Goal: Information Seeking & Learning: Check status

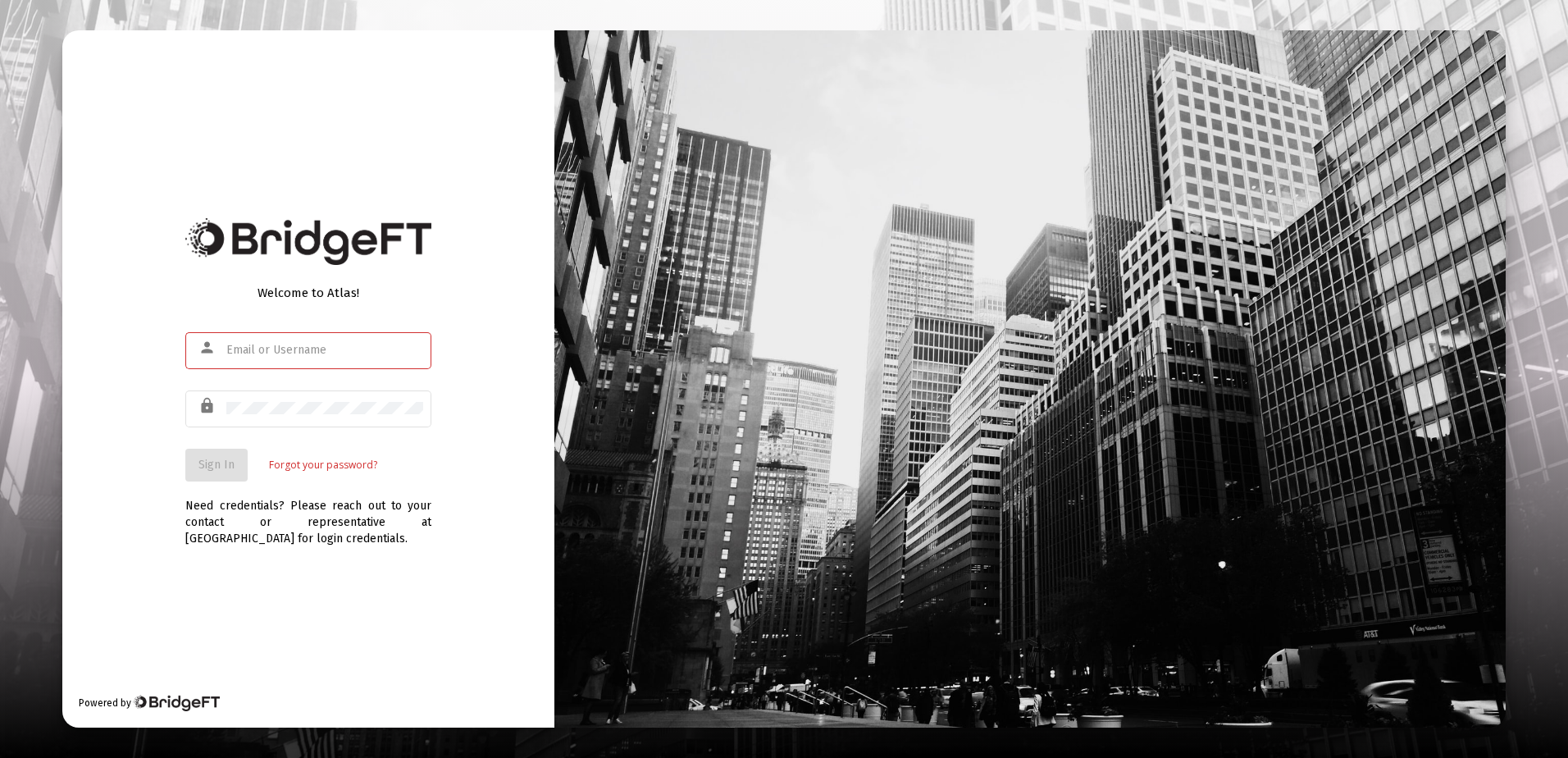
type input "[PERSON_NAME][EMAIL_ADDRESS][DOMAIN_NAME]"
click at [201, 465] on span "Sign In" at bounding box center [217, 465] width 36 height 14
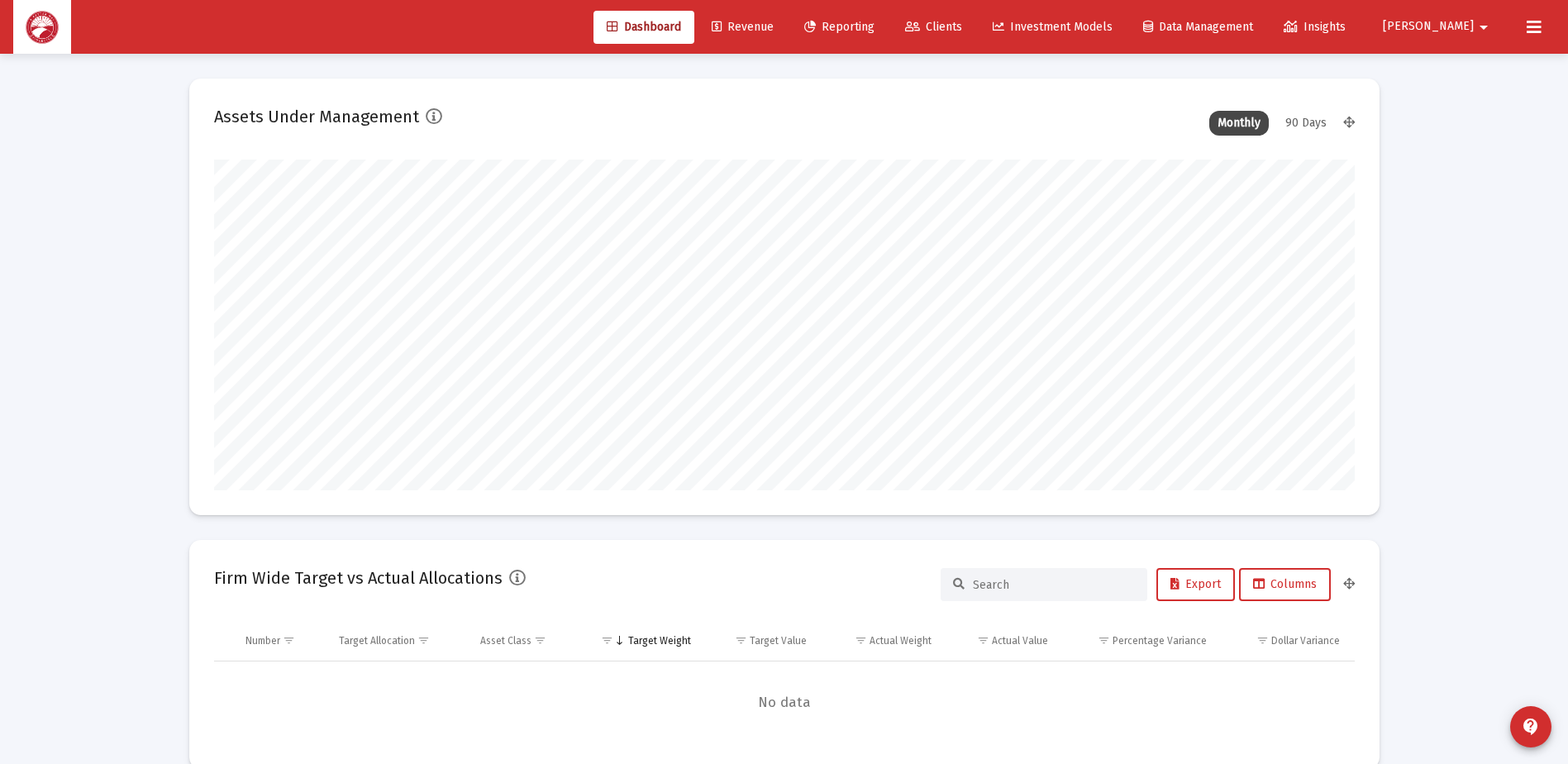
scroll to position [330, 614]
click at [874, 27] on span "Reporting" at bounding box center [839, 27] width 70 height 14
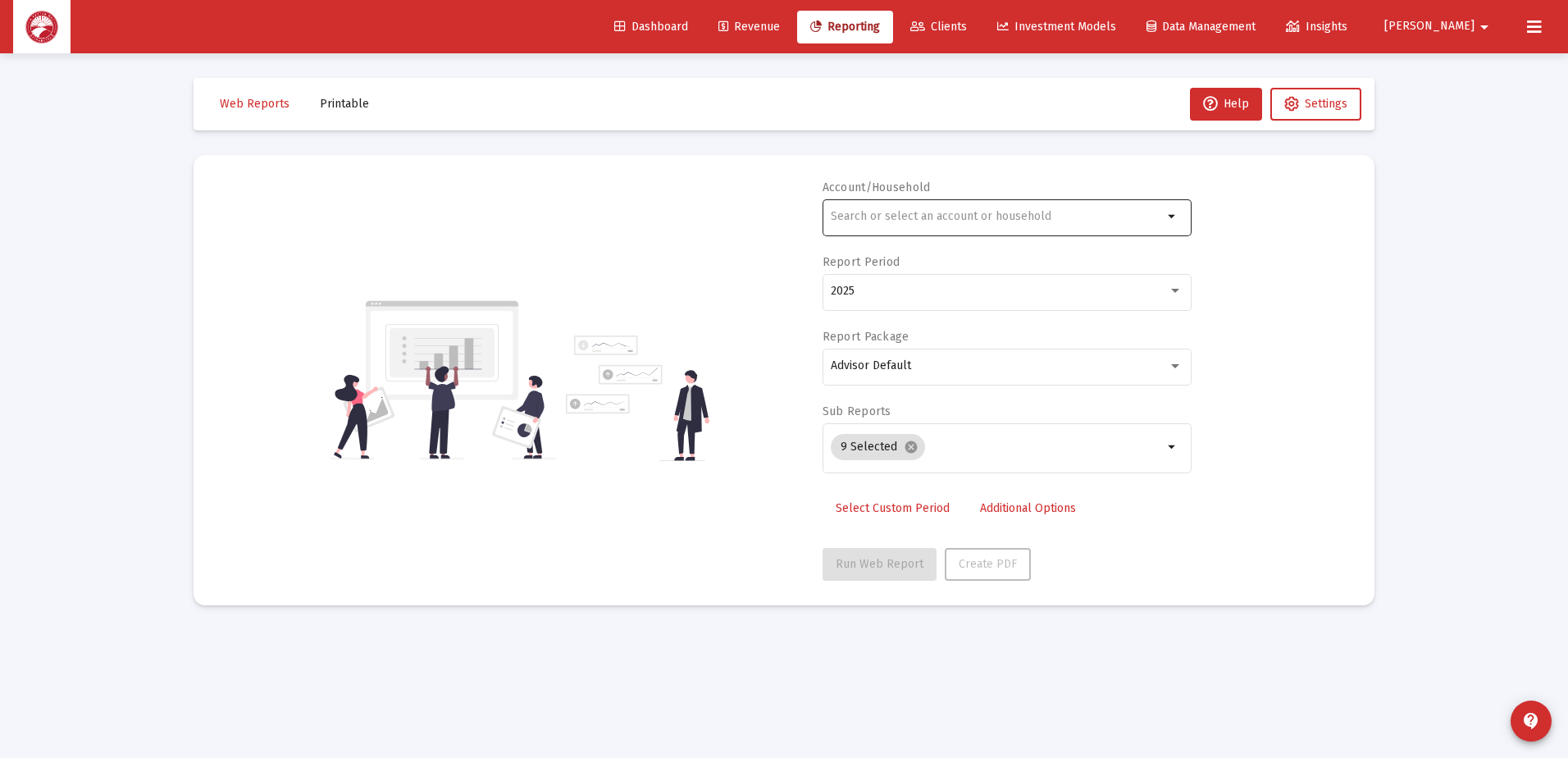
click at [974, 227] on div at bounding box center [997, 216] width 332 height 40
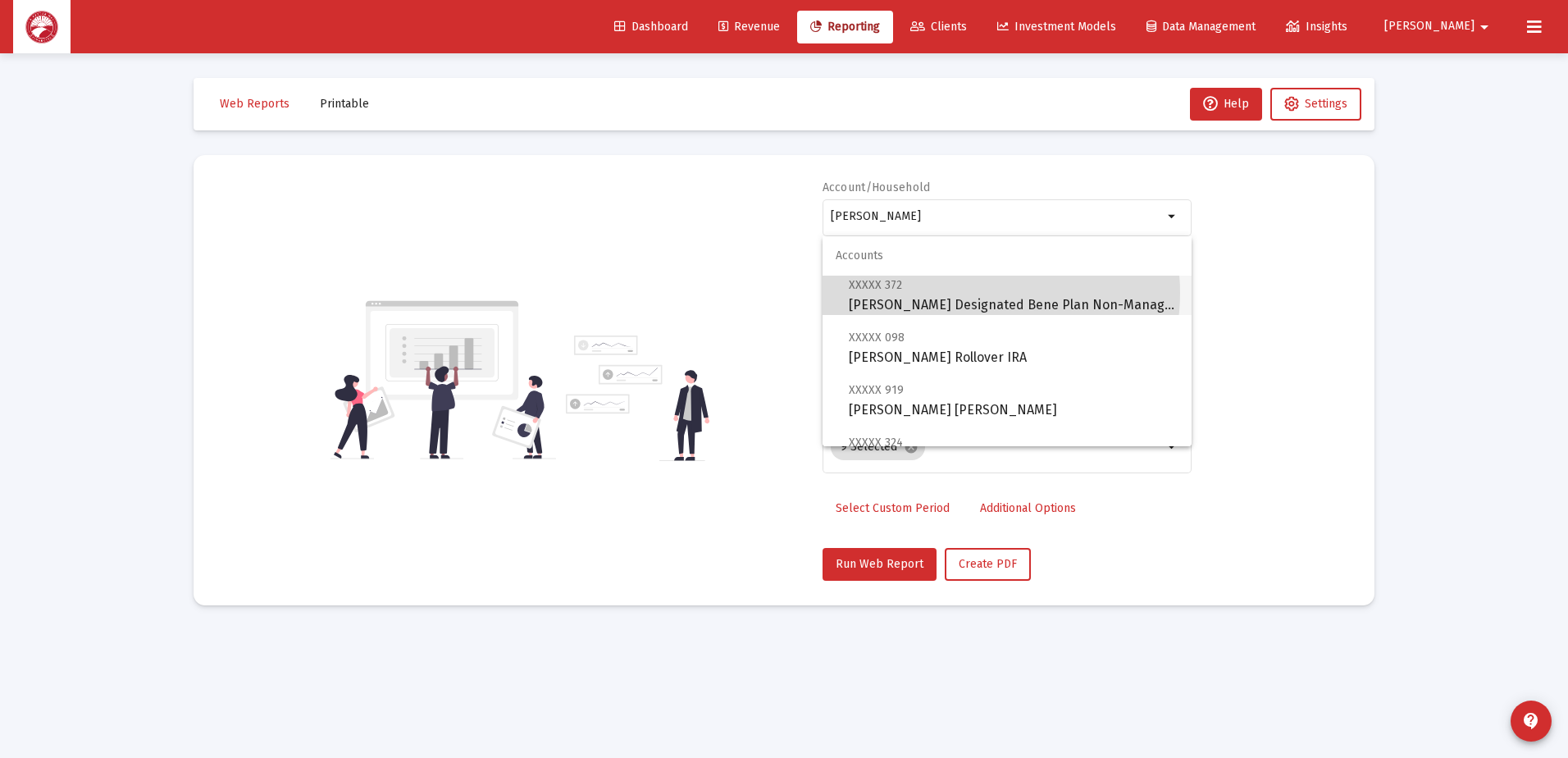
click at [970, 293] on span "XXXXX 372 [PERSON_NAME] Designated Bene Plan Non-Managed" at bounding box center [1013, 294] width 330 height 40
type input "[PERSON_NAME] Designated Bene Plan Non-Managed"
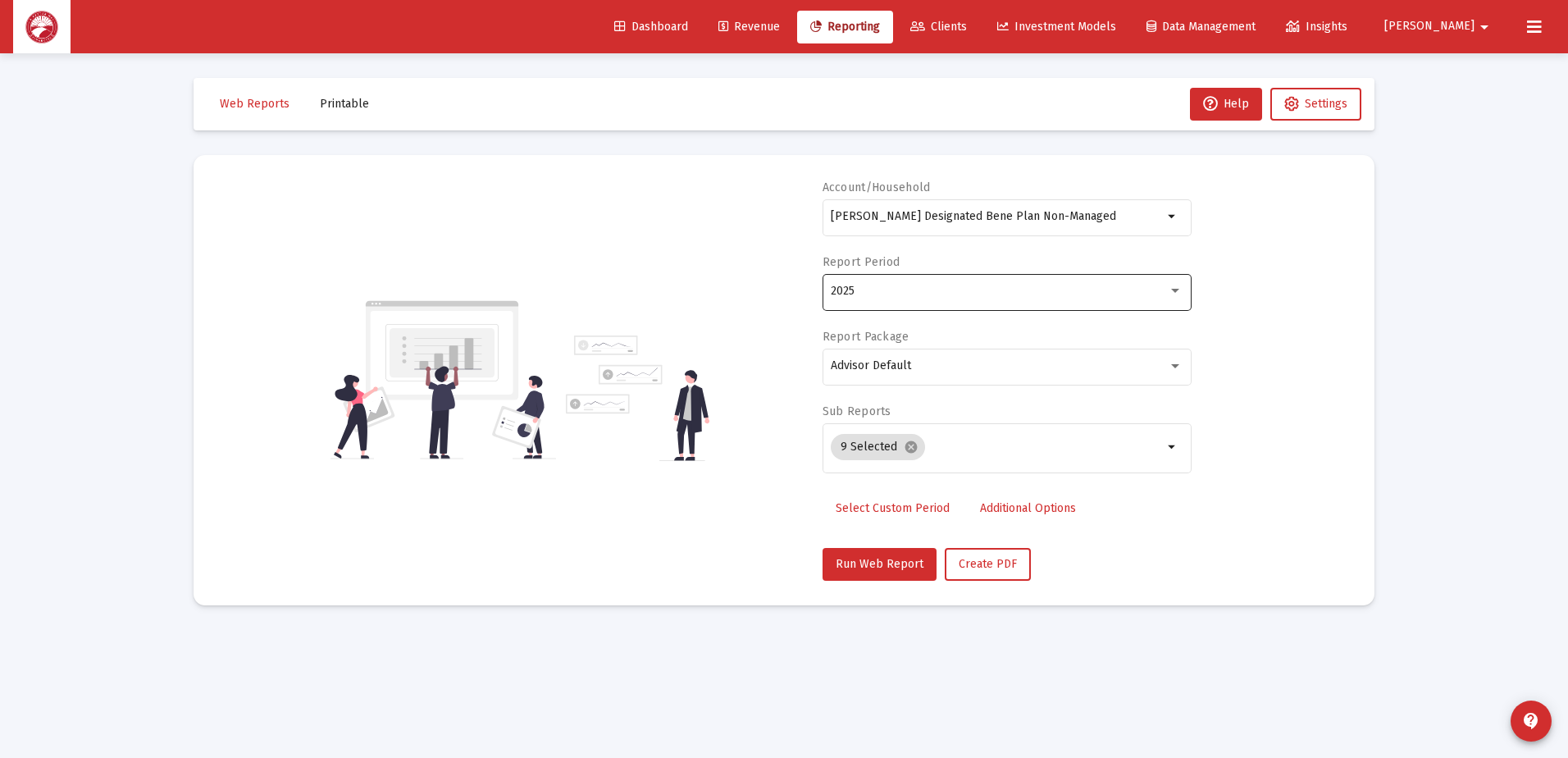
click at [932, 299] on div "2025" at bounding box center [1006, 290] width 352 height 40
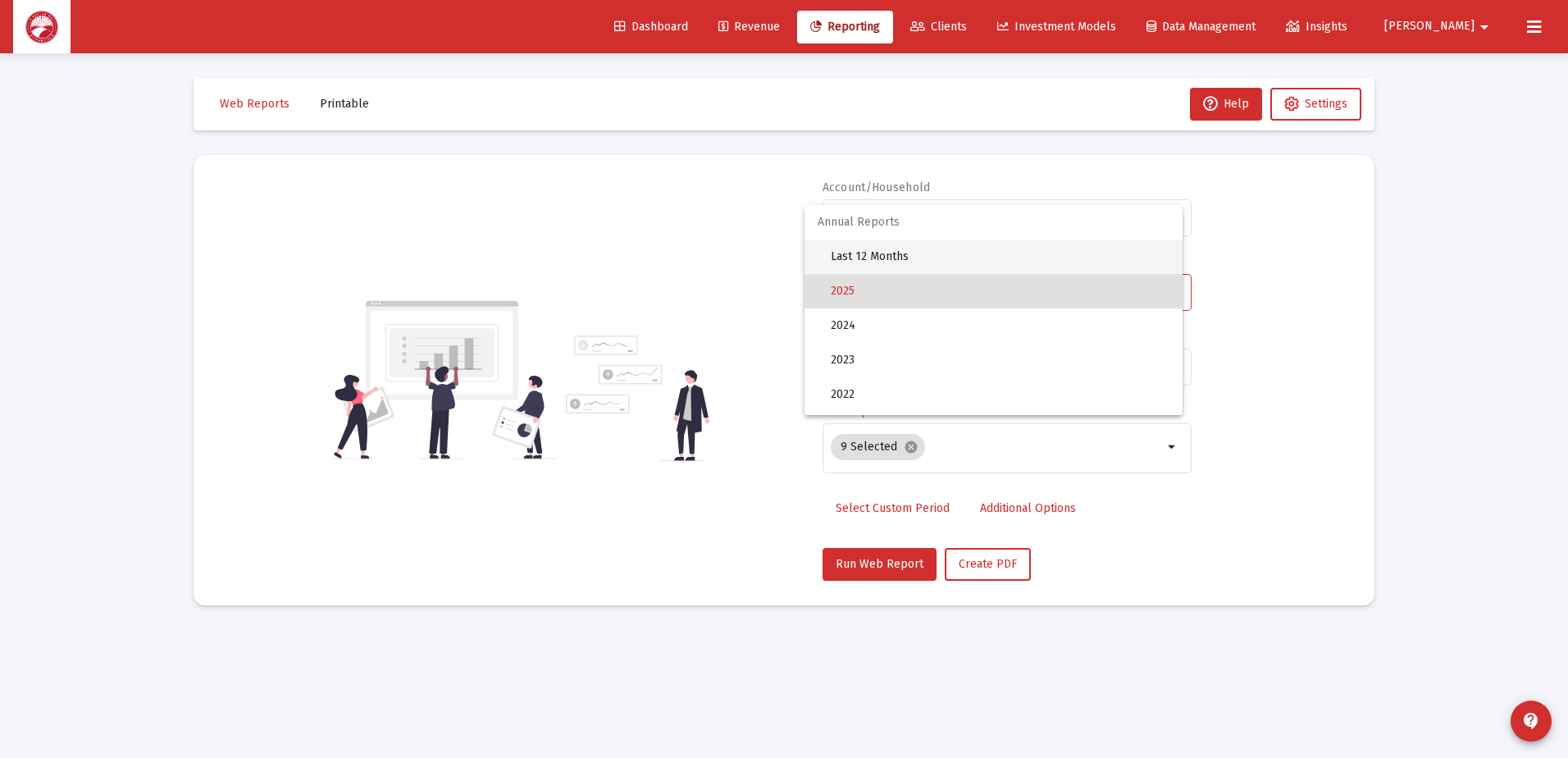
drag, startPoint x: 912, startPoint y: 254, endPoint x: 911, endPoint y: 264, distance: 10.0
click at [911, 254] on span "Last 12 Months" at bounding box center [1000, 256] width 339 height 34
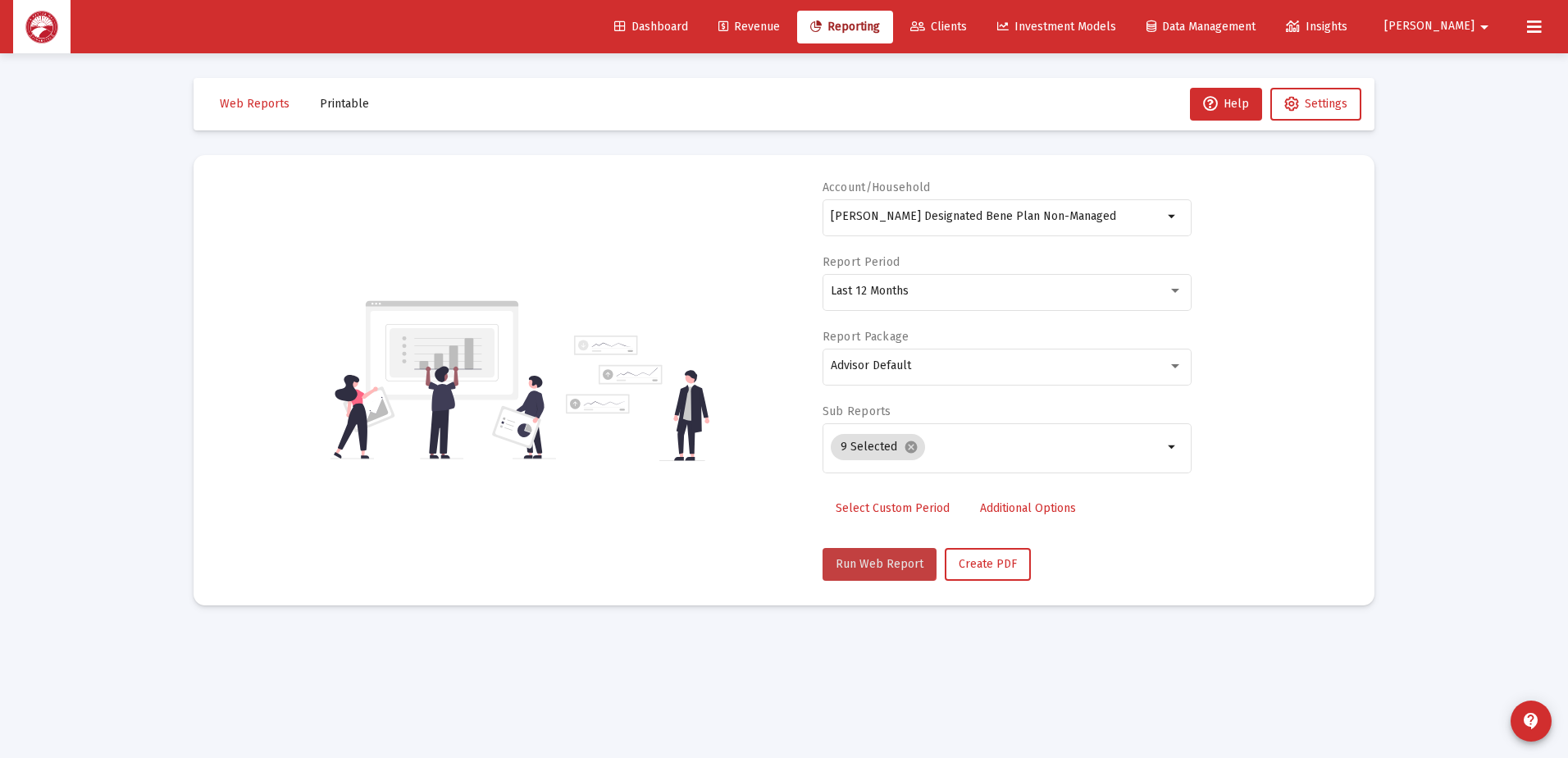
click at [879, 557] on span "Run Web Report" at bounding box center [880, 564] width 88 height 14
select select "View all"
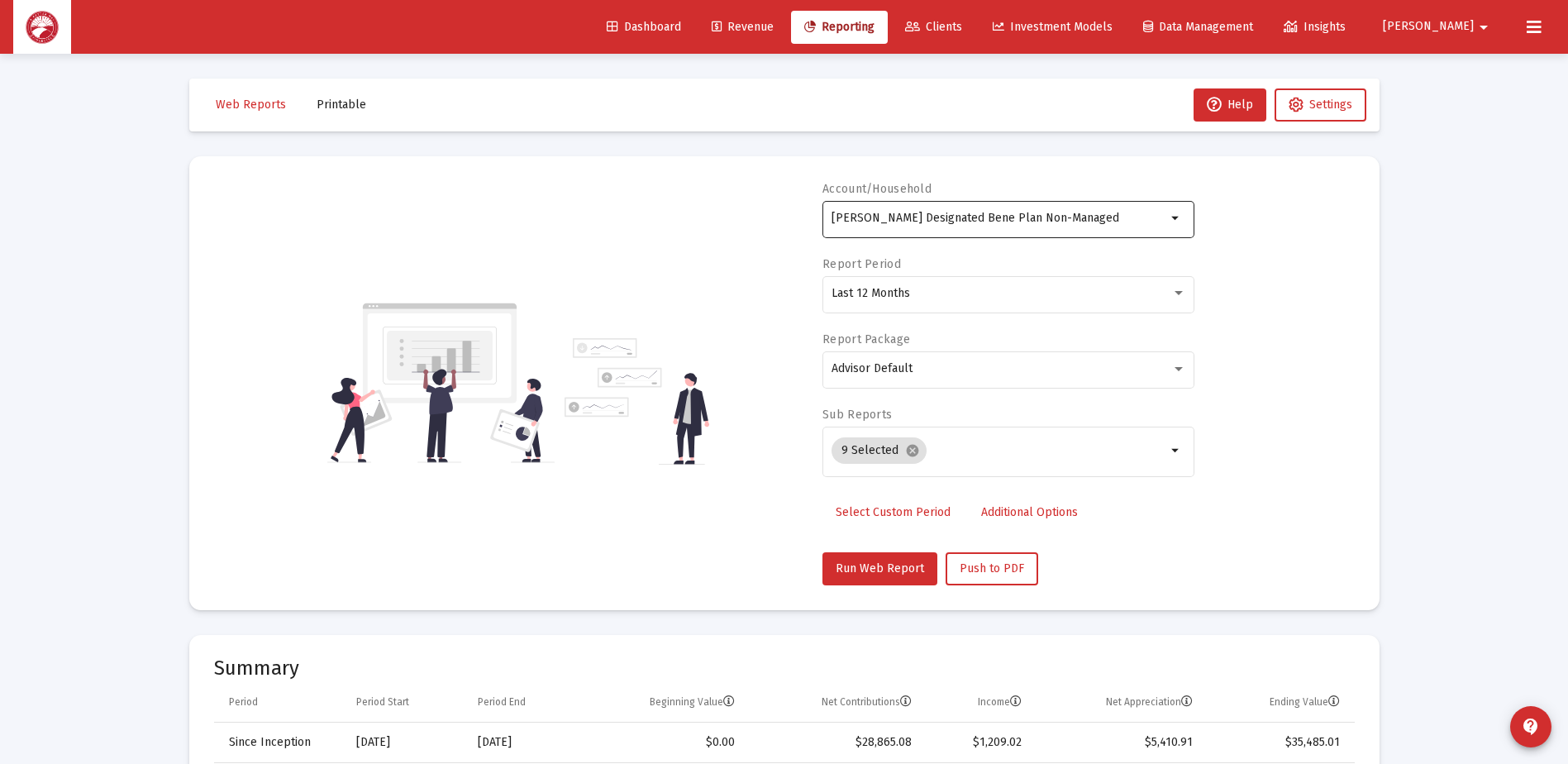
click at [1129, 216] on input "[PERSON_NAME] Designated Bene Plan Non-Managed" at bounding box center [999, 218] width 335 height 13
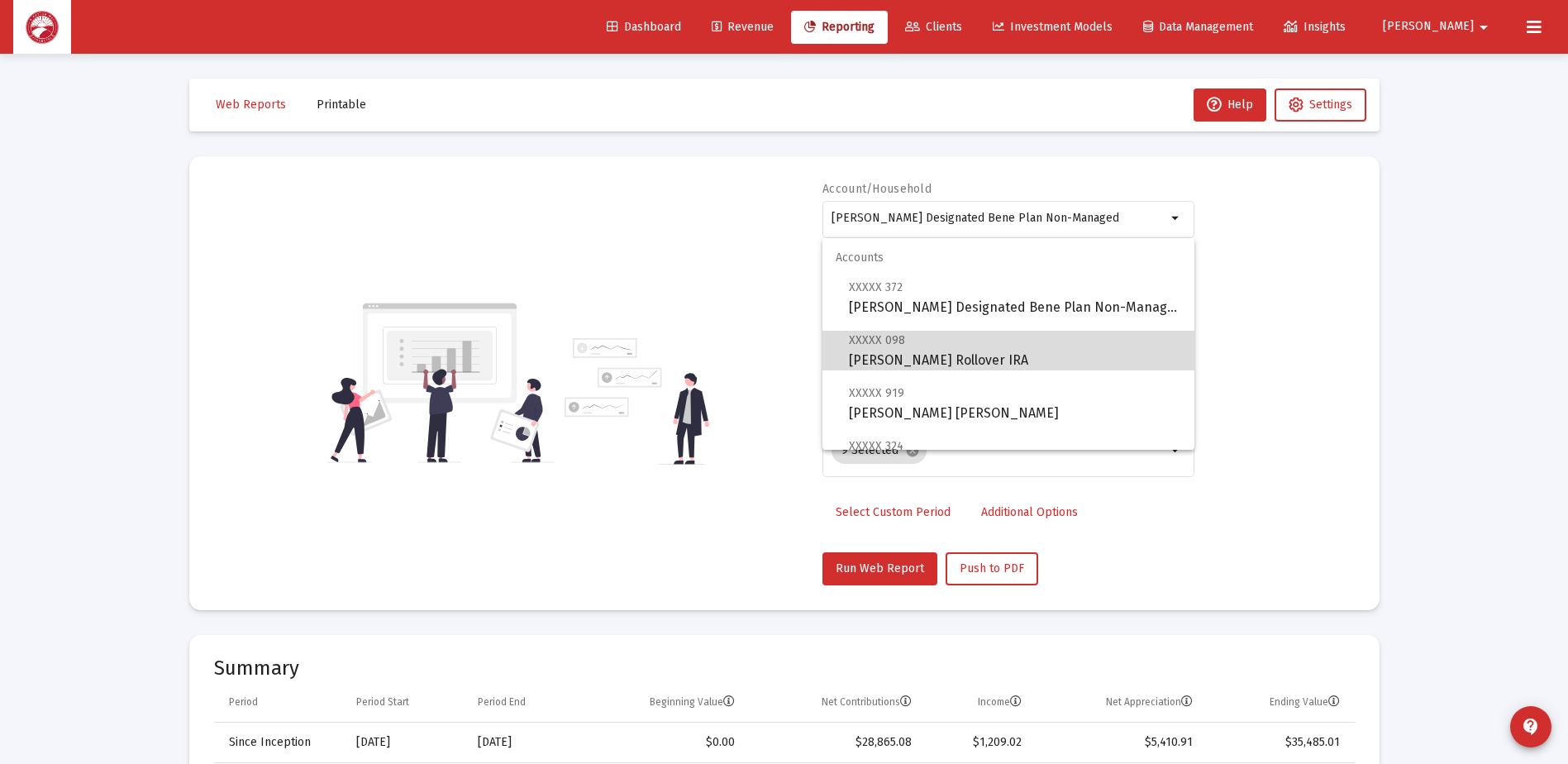
click at [1073, 358] on span "XXXXX 098 [PERSON_NAME] Rollover IRA" at bounding box center [1015, 349] width 332 height 41
type input "[PERSON_NAME] Rollover IRA"
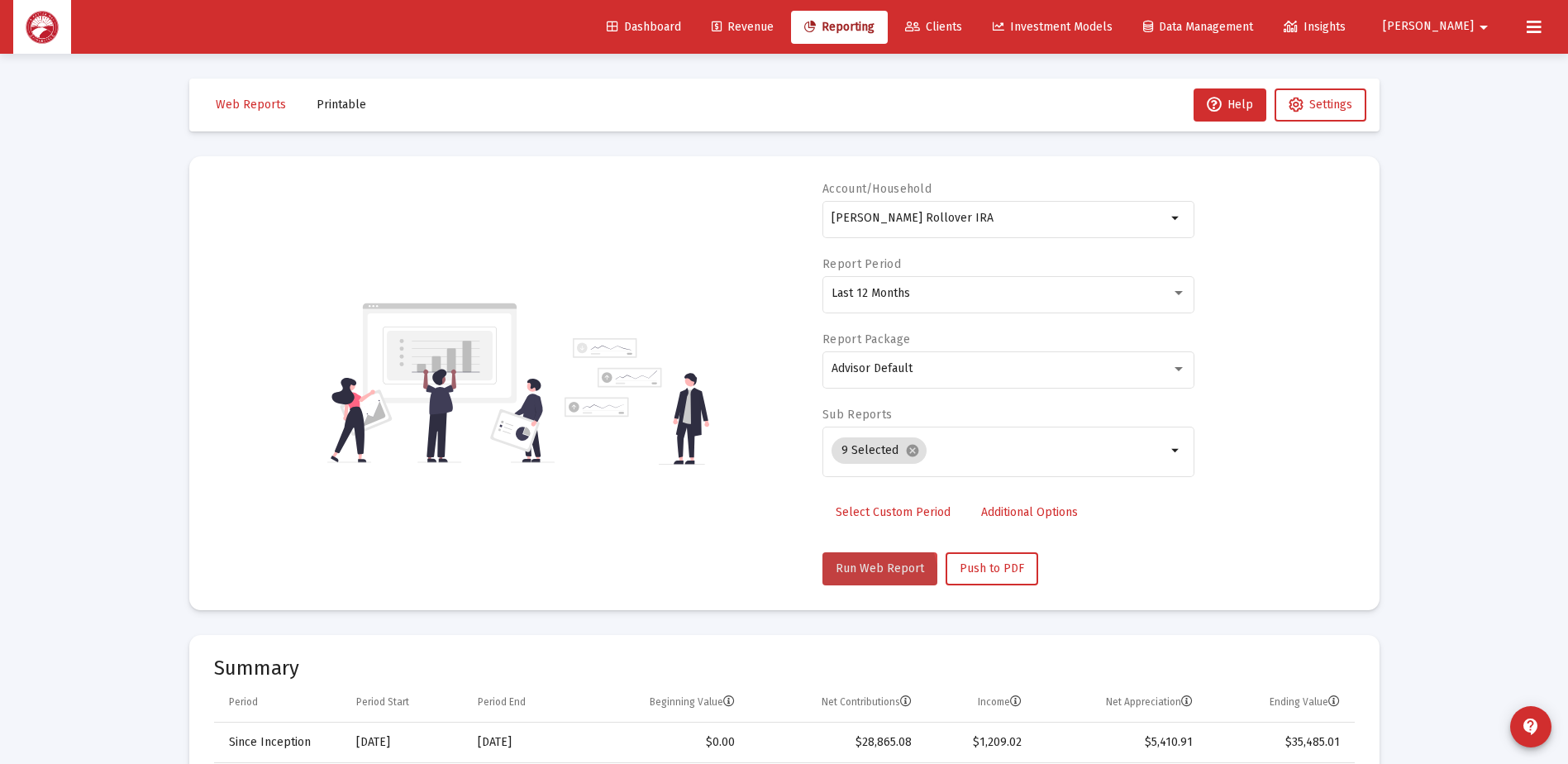
click at [853, 582] on button "Run Web Report" at bounding box center [879, 569] width 114 height 33
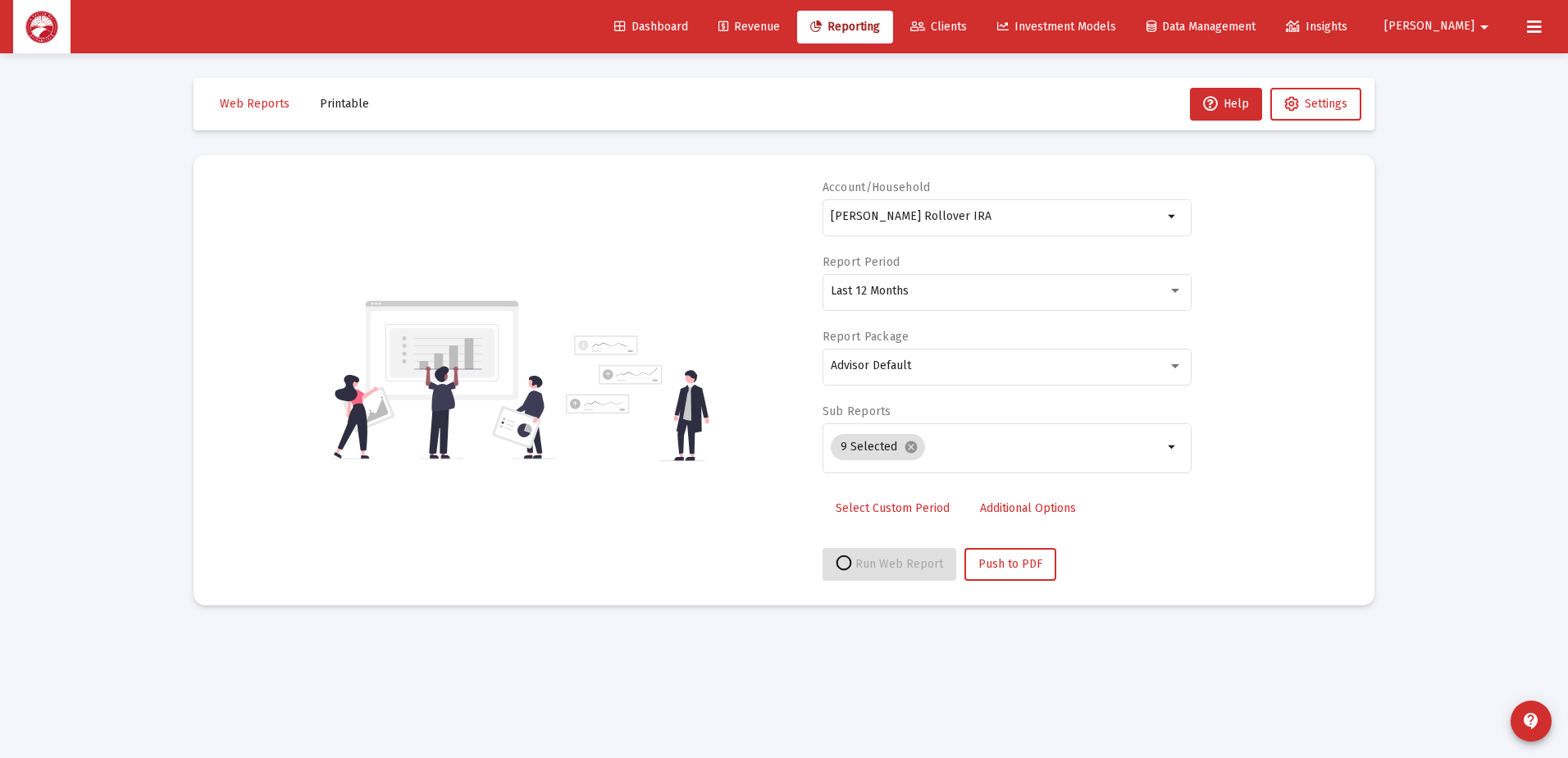
select select "View all"
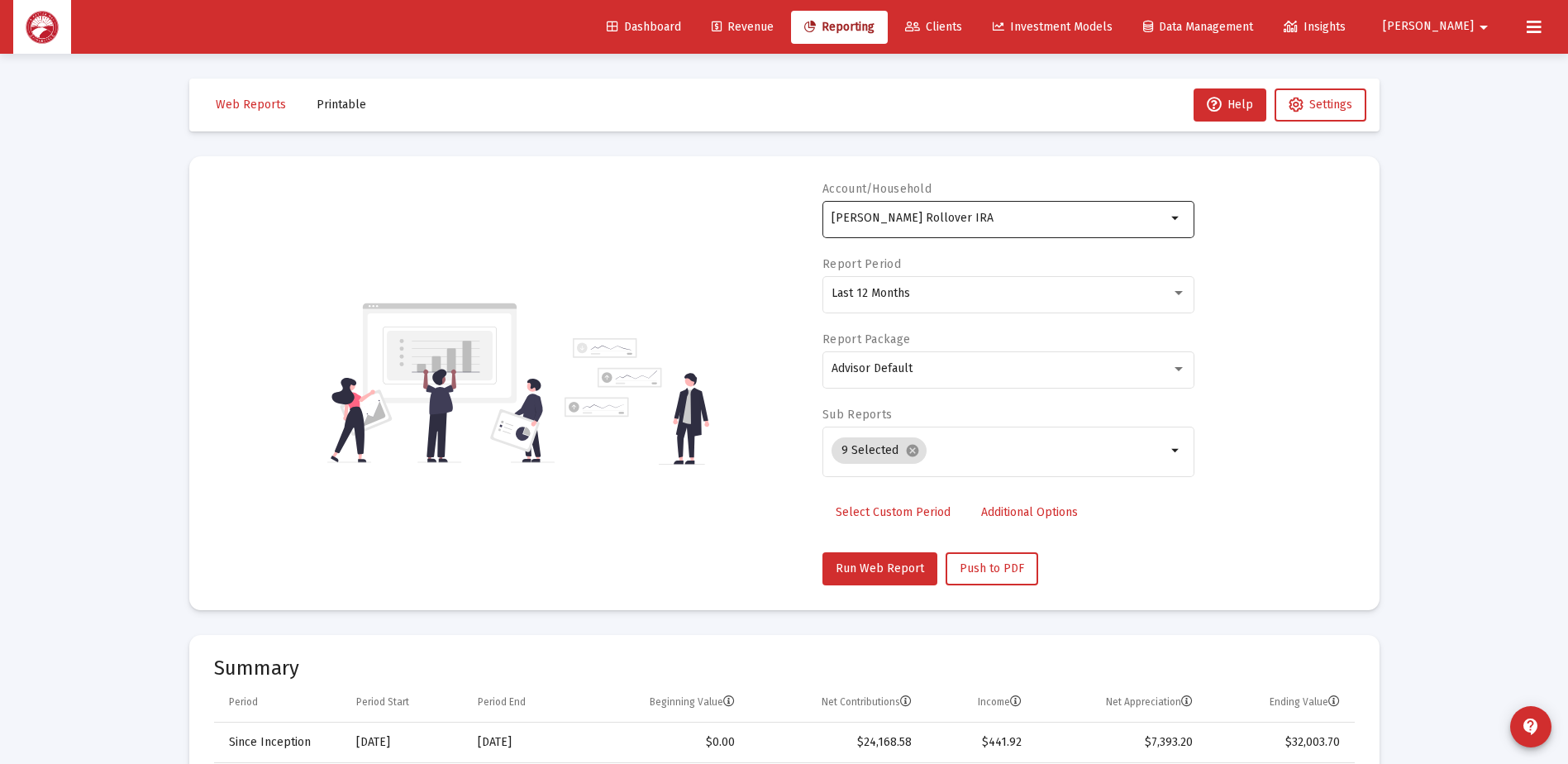
click at [1116, 217] on input "[PERSON_NAME] Rollover IRA" at bounding box center [999, 218] width 335 height 13
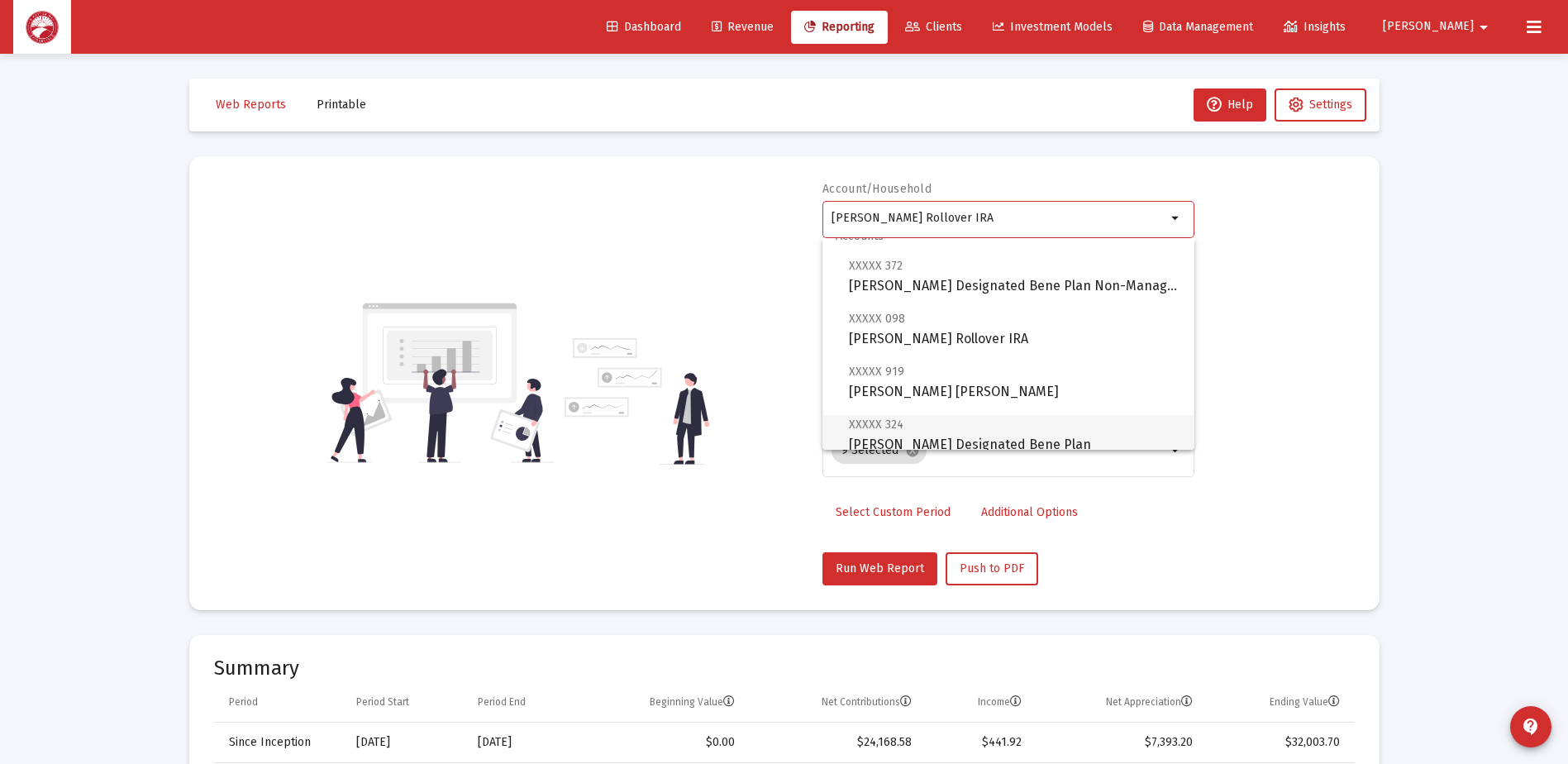
scroll to position [82, 0]
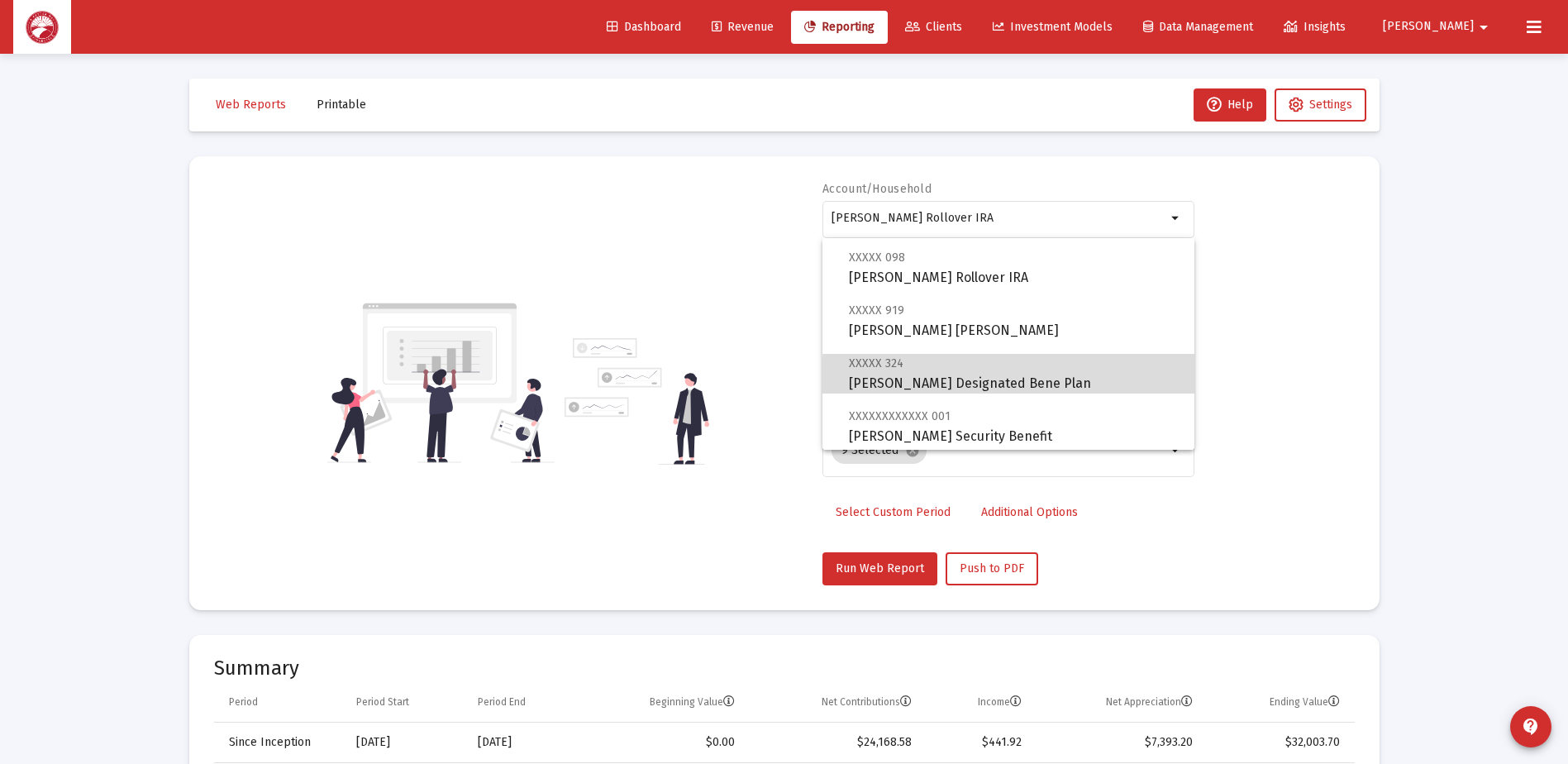
click at [1009, 375] on span "XXXXX 324 [PERSON_NAME] Designated Bene Plan" at bounding box center [1015, 373] width 332 height 41
type input "[PERSON_NAME] Designated Bene Plan"
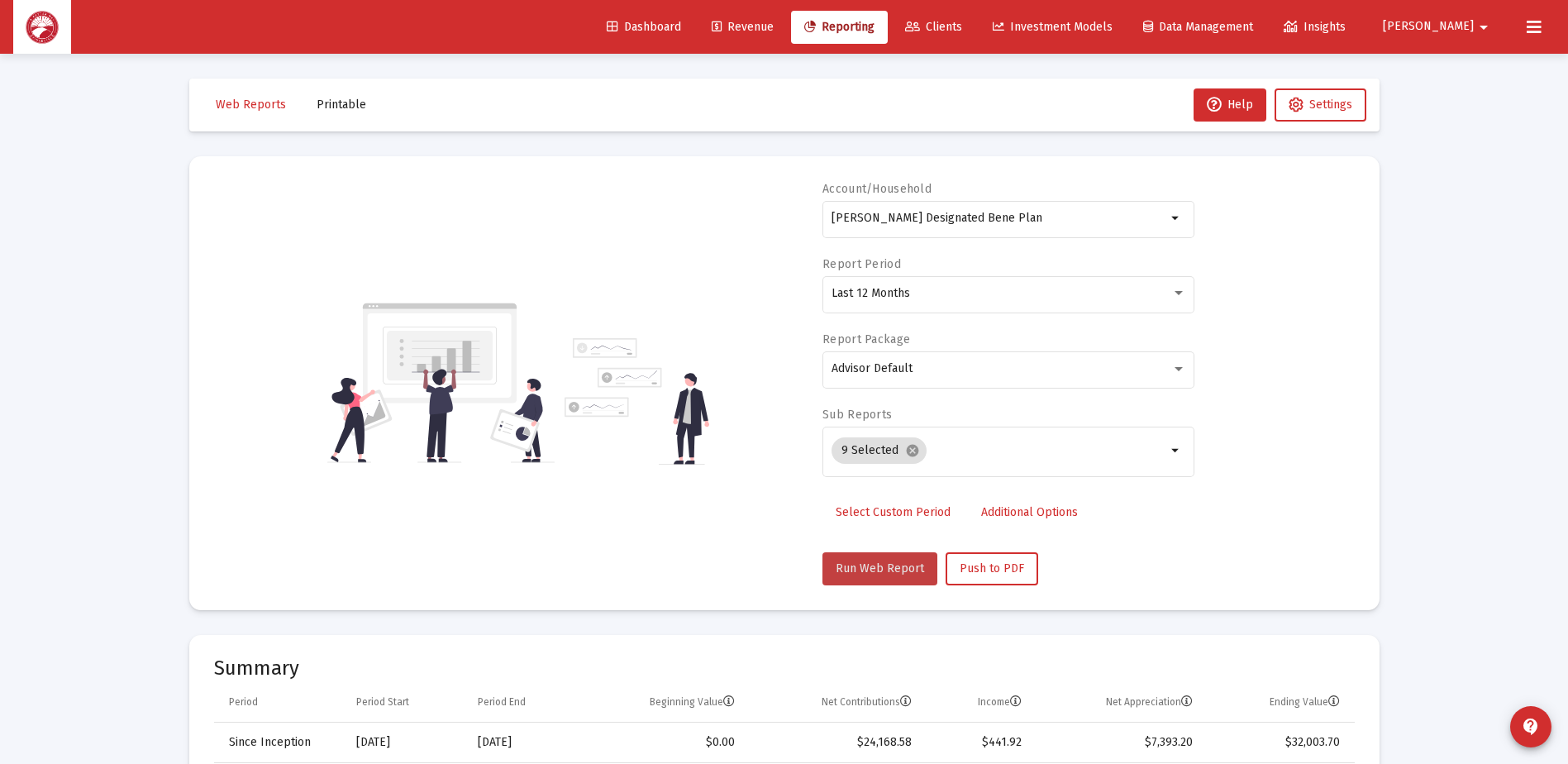
click at [884, 571] on span "Run Web Report" at bounding box center [879, 568] width 88 height 14
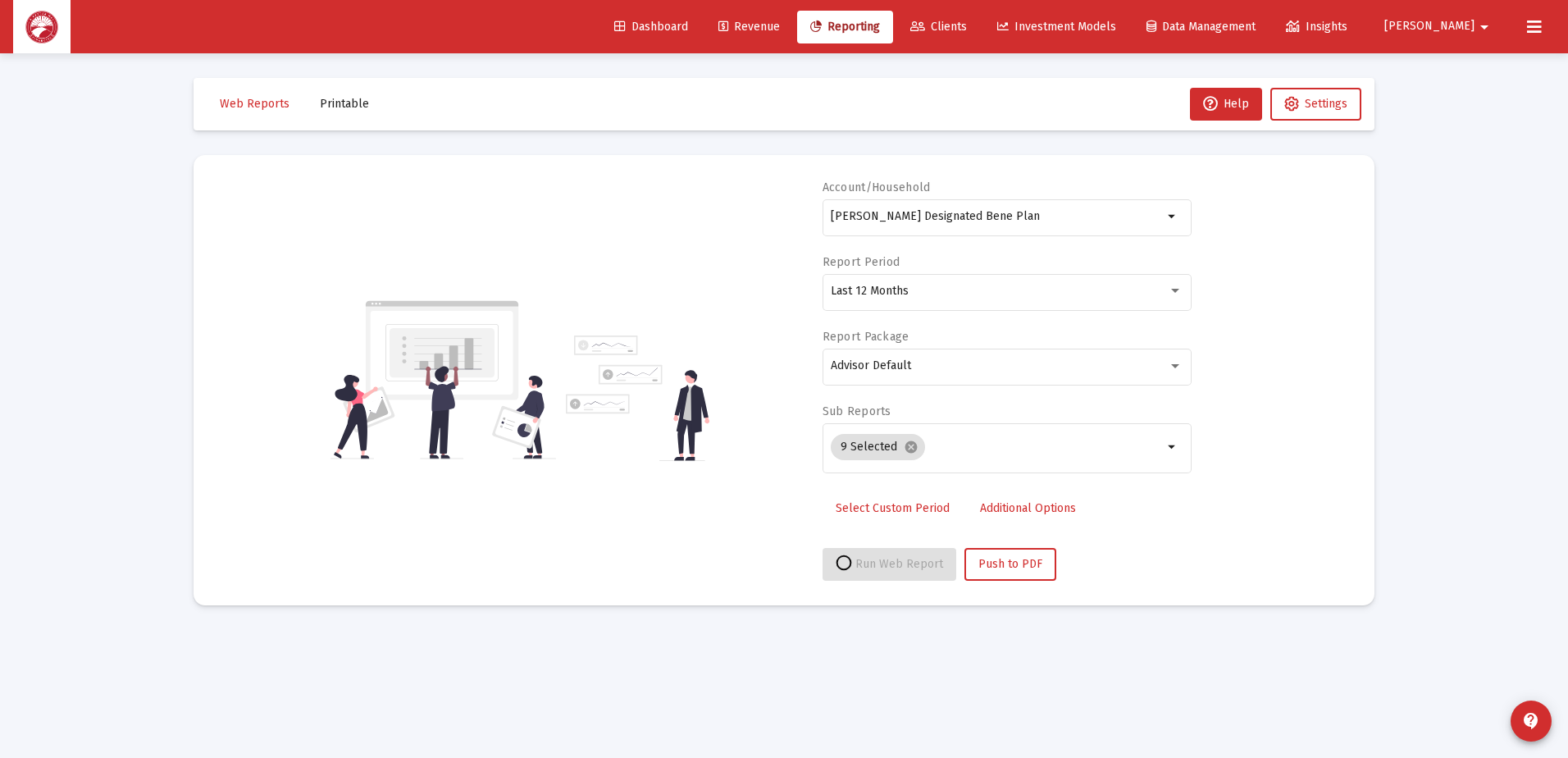
select select "View all"
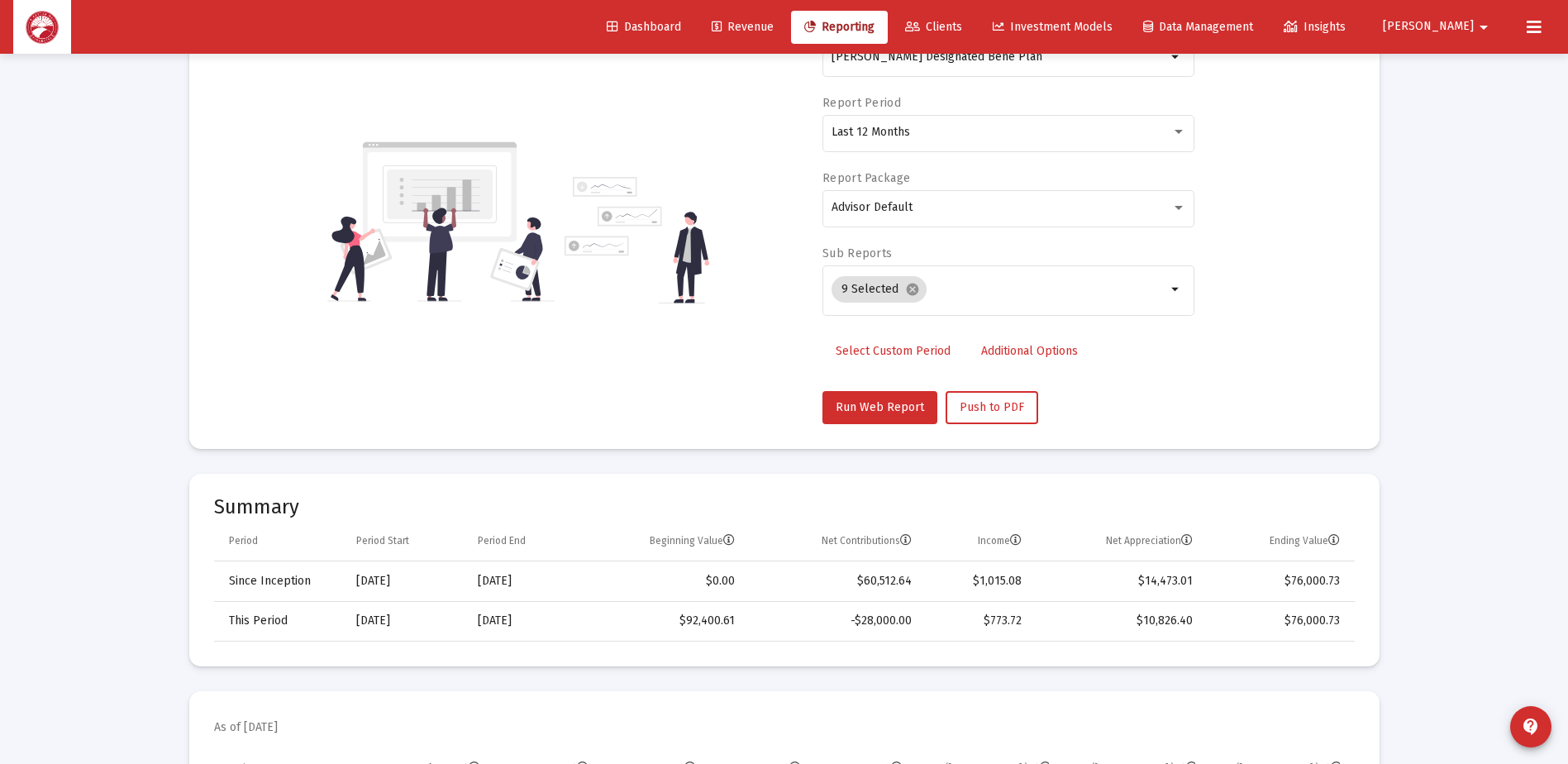
scroll to position [0, 0]
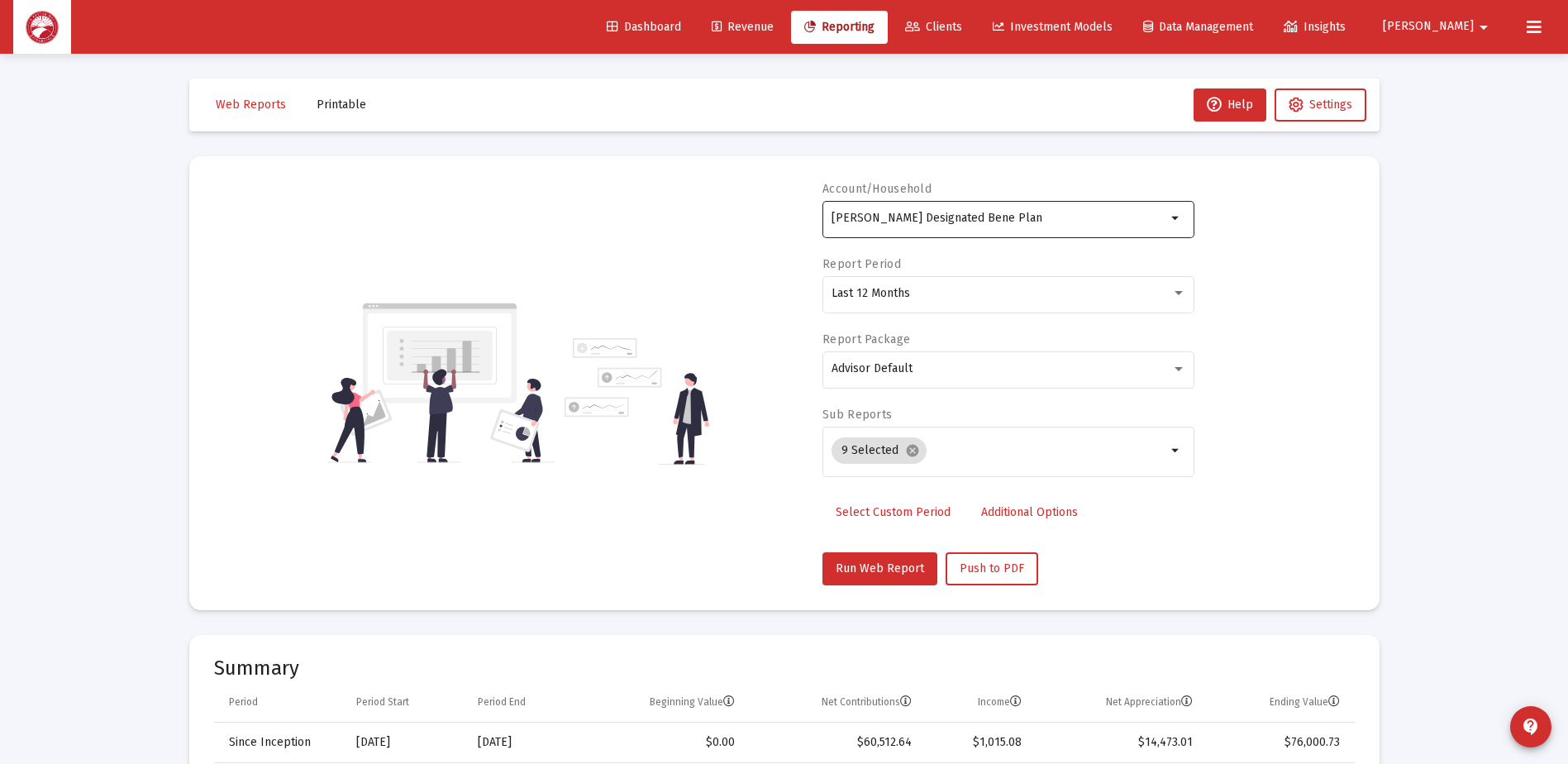
click at [1088, 223] on input "[PERSON_NAME] Designated Bene Plan" at bounding box center [999, 218] width 335 height 13
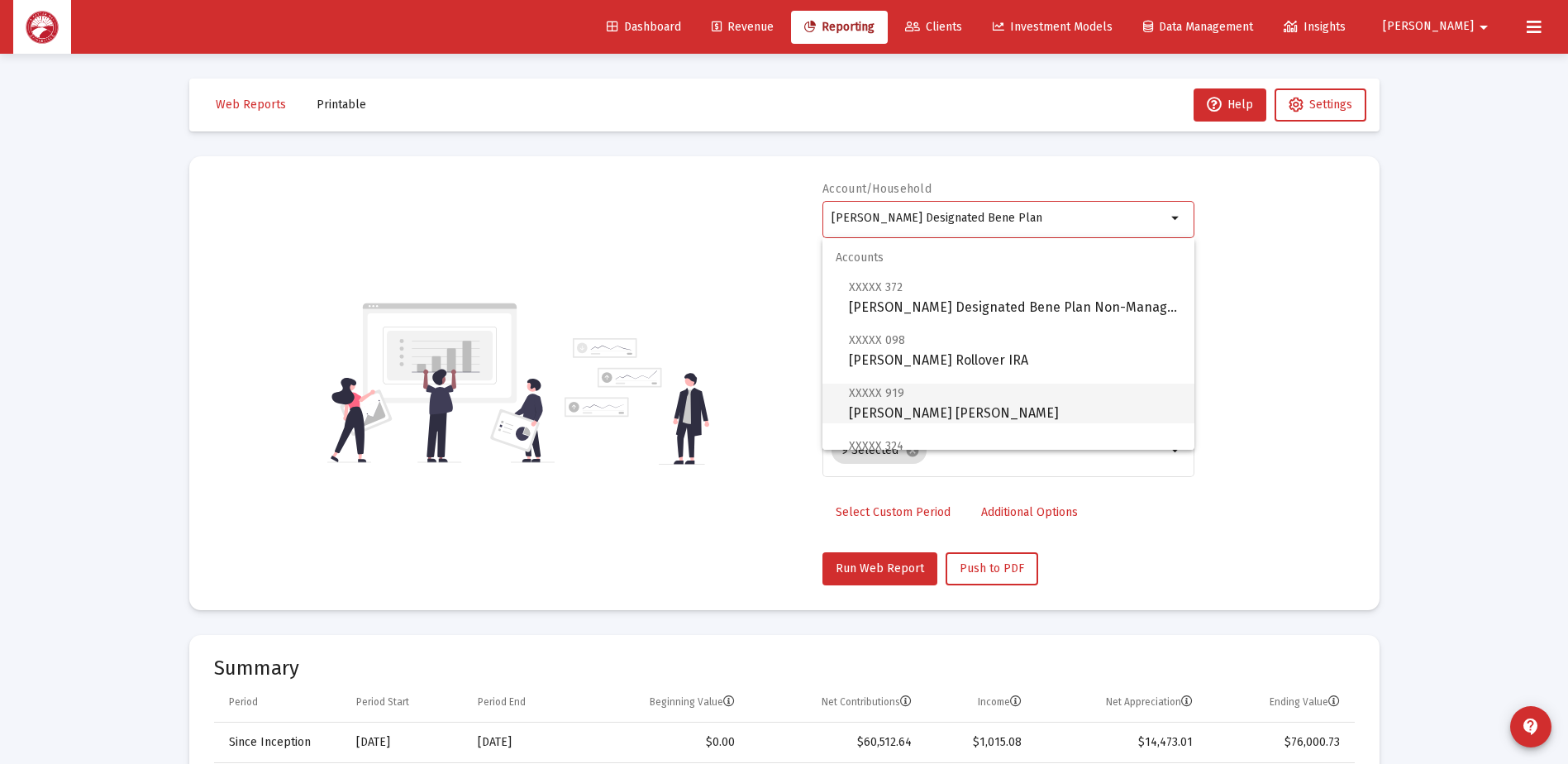
click at [1032, 389] on span "XXXXX 919 [PERSON_NAME] [PERSON_NAME]" at bounding box center [1015, 402] width 332 height 41
type input "[PERSON_NAME] [PERSON_NAME]"
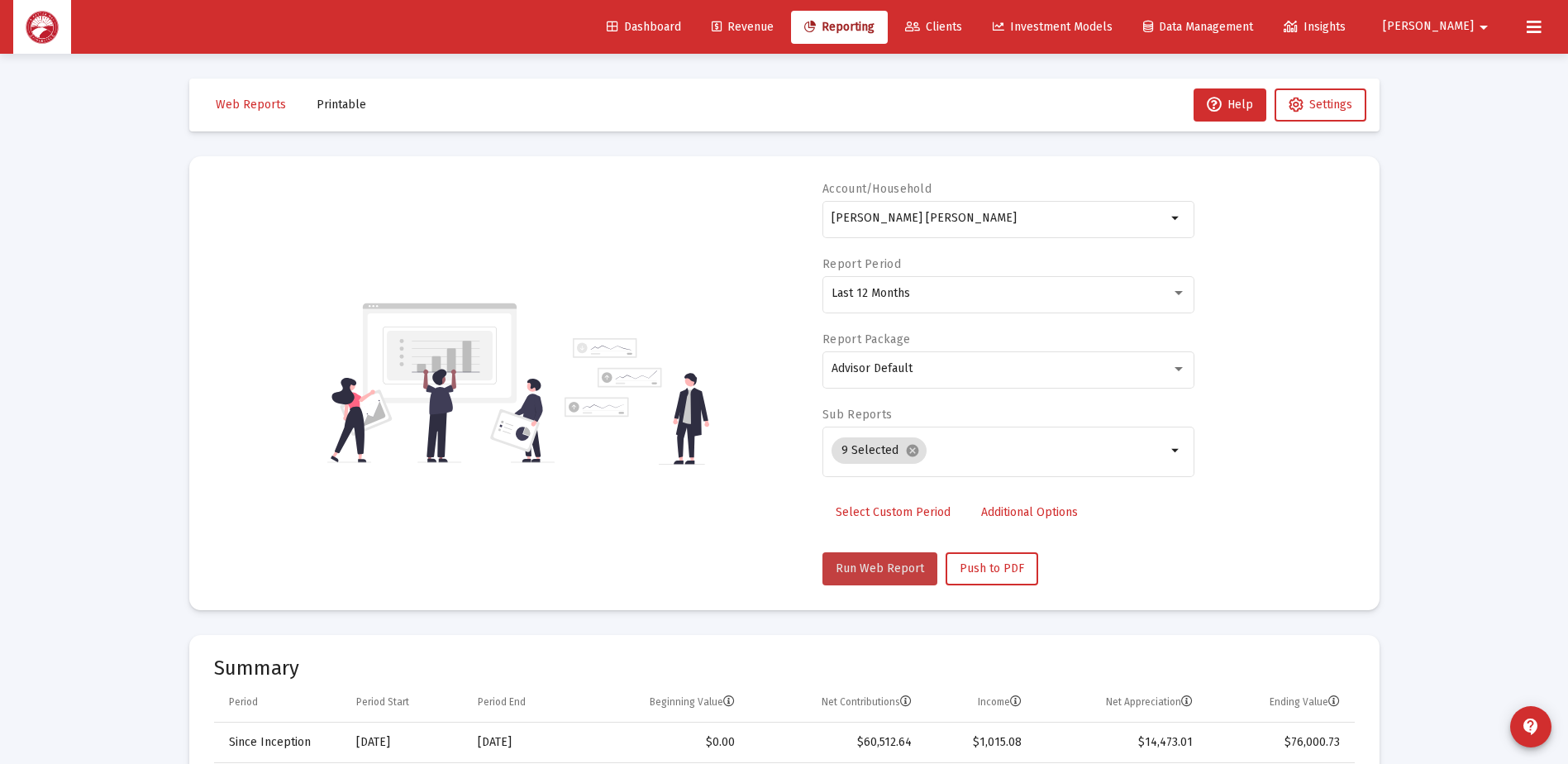
click at [903, 570] on span "Run Web Report" at bounding box center [879, 568] width 88 height 14
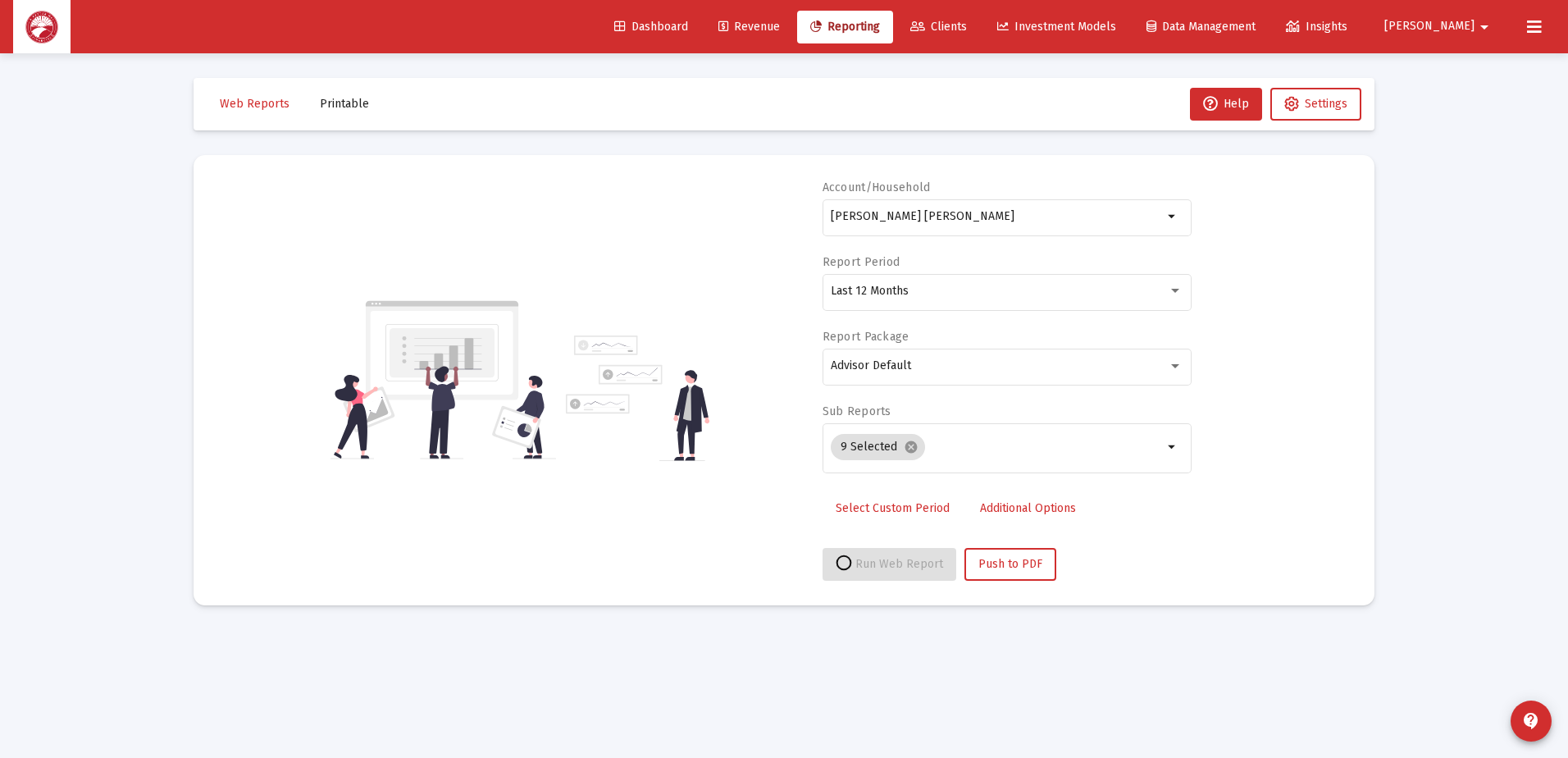
select select "View all"
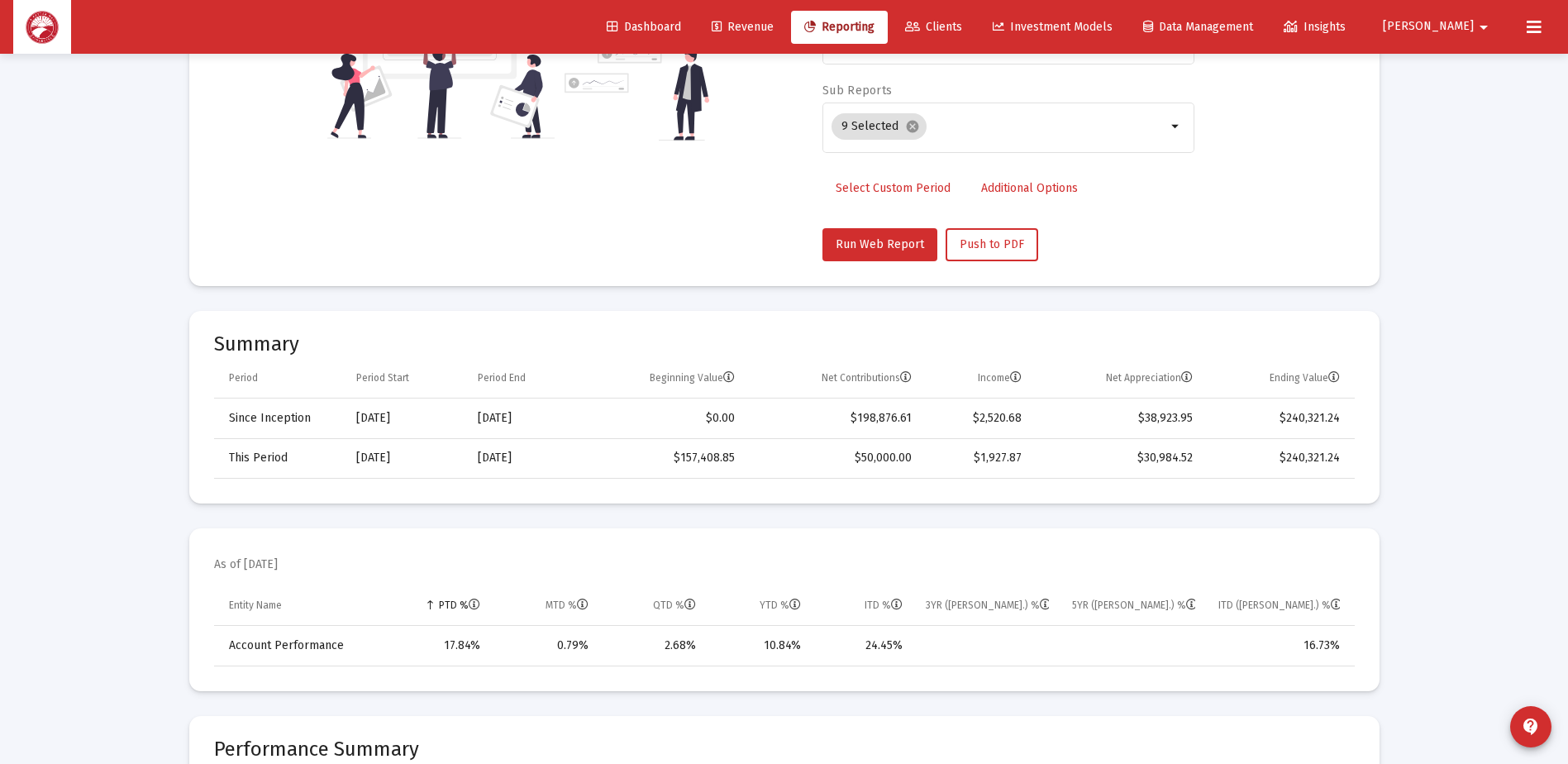
scroll to position [330, 0]
